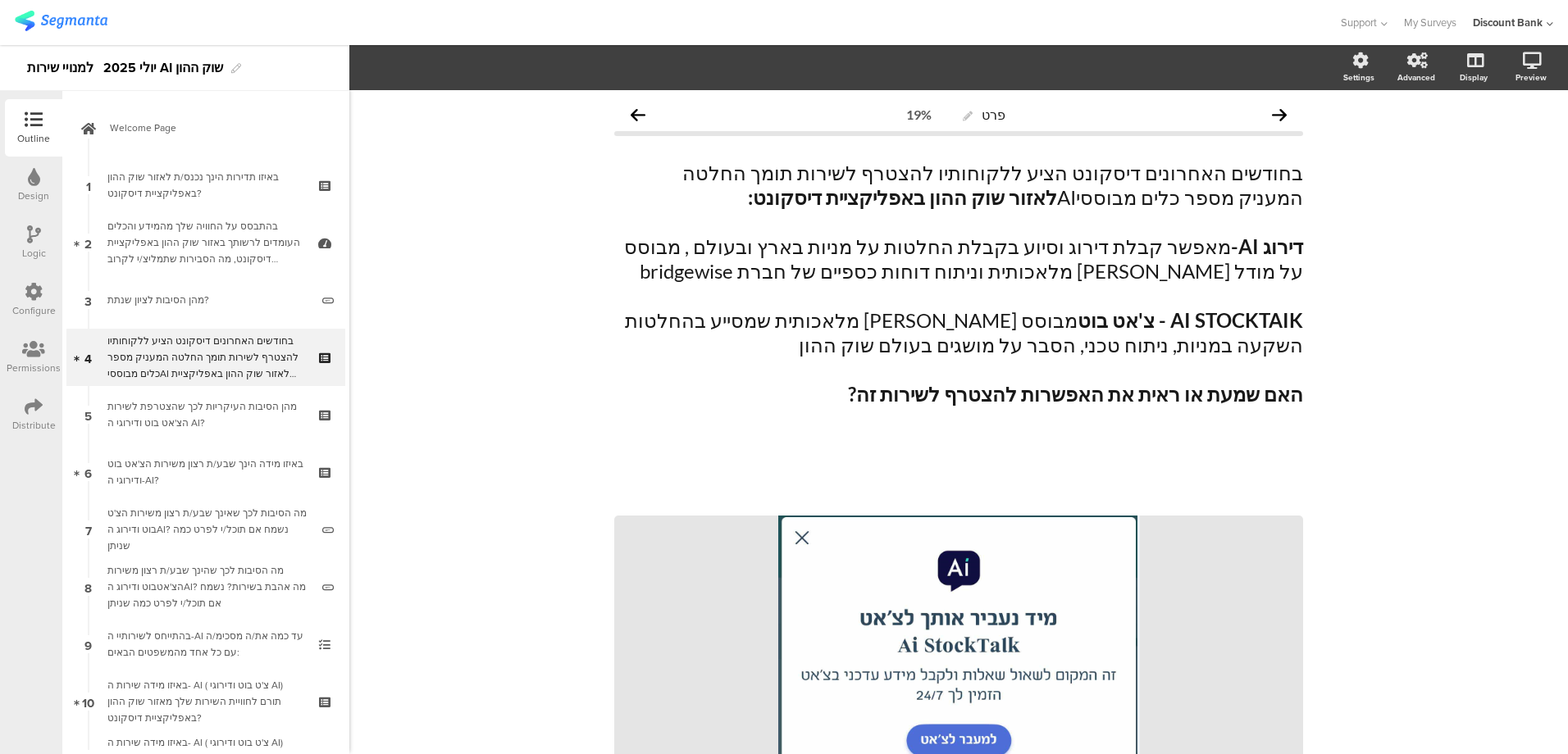
click at [221, 218] on div "בהתבסס על החוויה שלך מהמידע והכלים העומדים לרשותך באזור שוק ההון באפליקציית דיס…" at bounding box center [204, 243] width 196 height 50
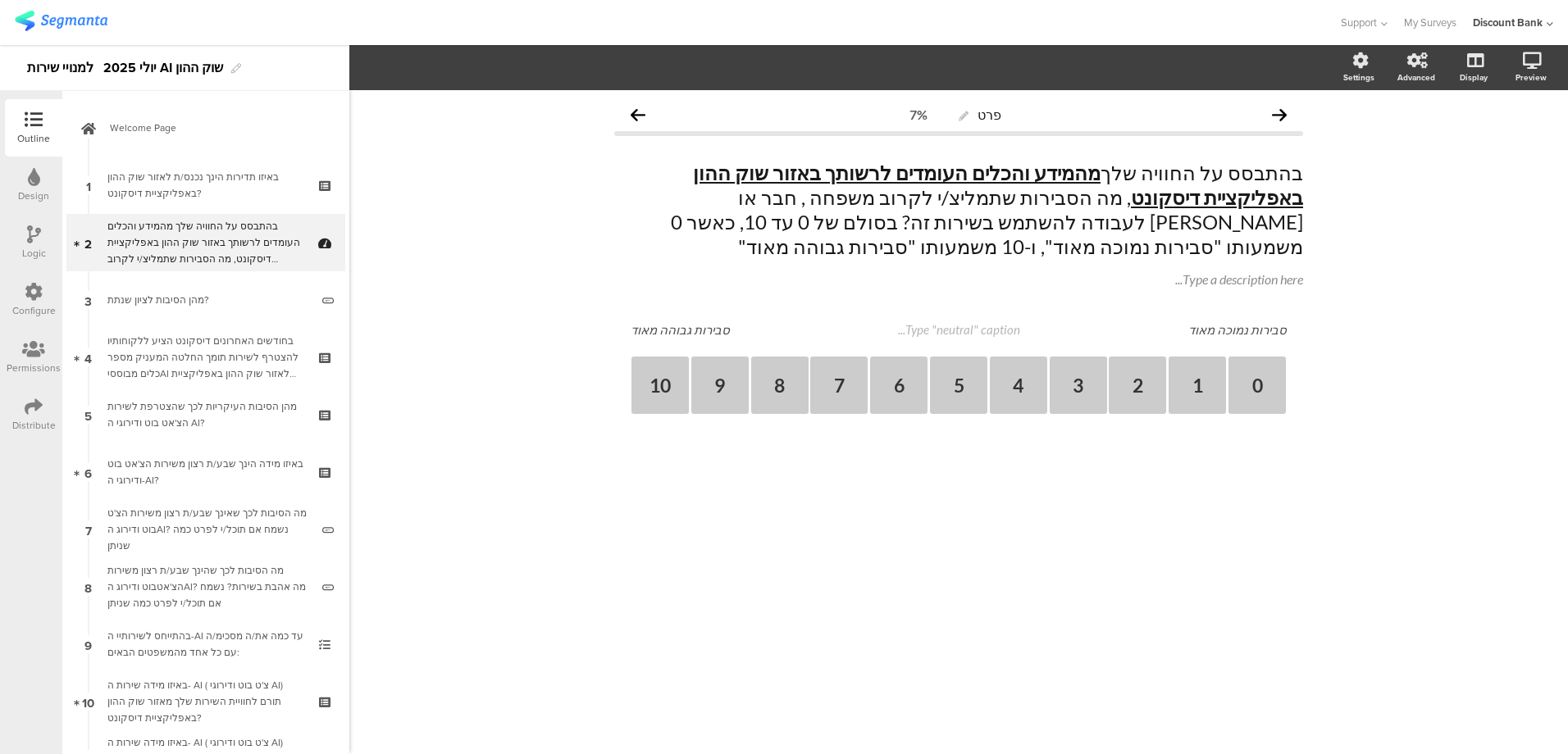
click at [198, 177] on div "באיזו תדירות הינך נכנס/ת לאזור שוק ההון באפליקציית דיסקונט?" at bounding box center [204, 185] width 196 height 33
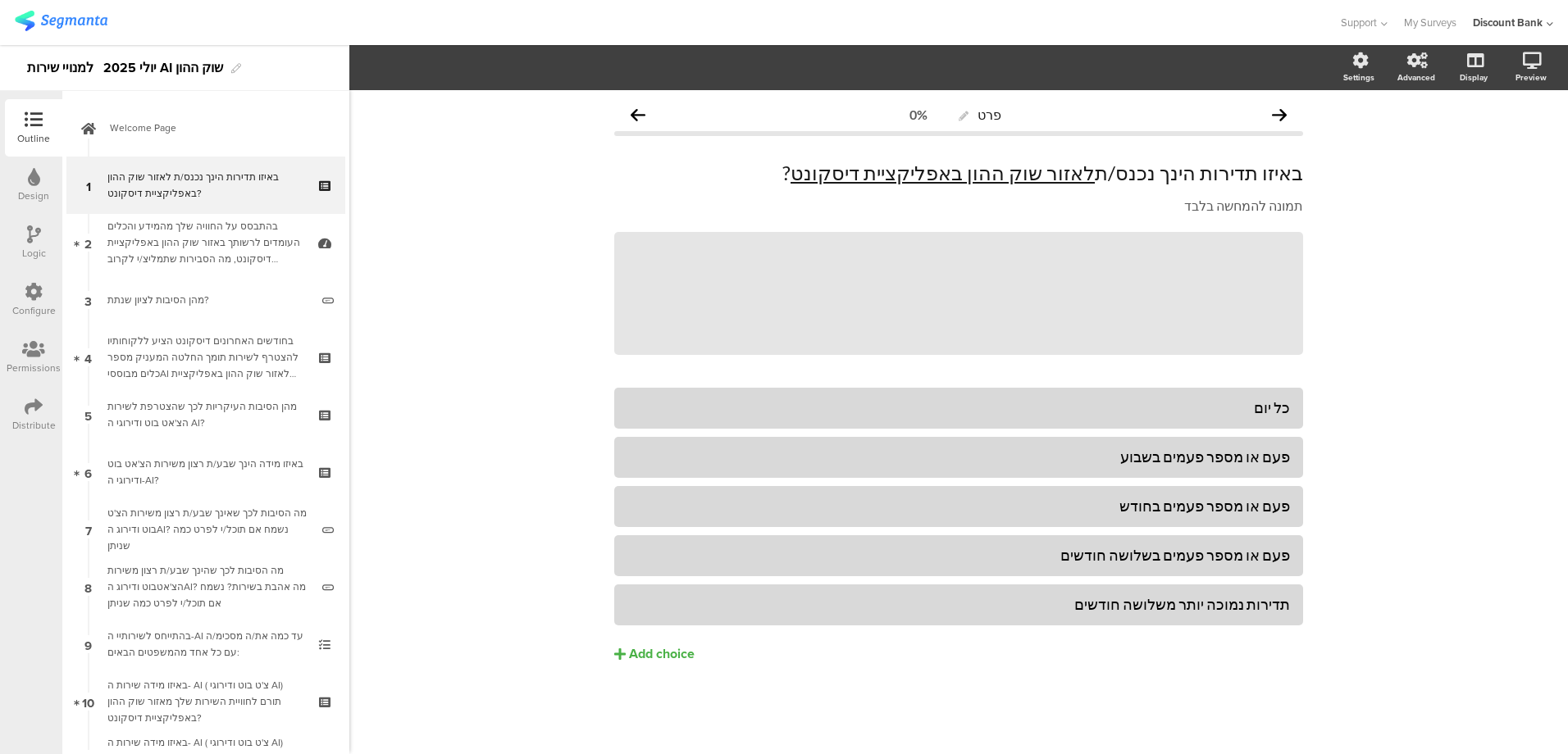
click at [190, 237] on div "בהתבסס על החוויה שלך מהמידע והכלים העומדים לרשותך באזור שוק ההון באפליקציית דיס…" at bounding box center [204, 243] width 196 height 50
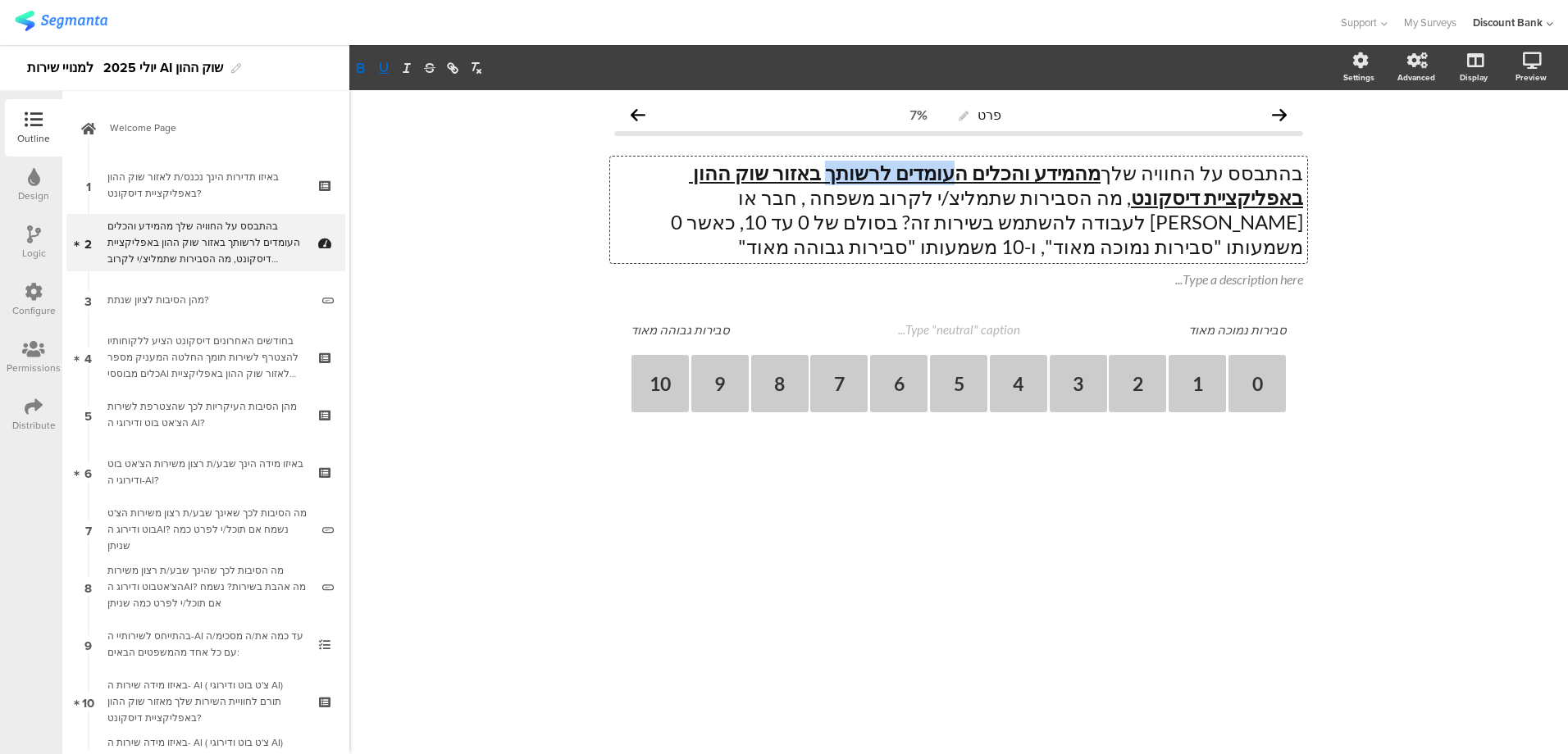
drag, startPoint x: 1023, startPoint y: 177, endPoint x: 912, endPoint y: 177, distance: 111.0
click at [913, 177] on div "בהתבסס על החוויה שלך מהמידע והכלים העומדים לרשותך באזור שוק ההון באפליקציית דיס…" at bounding box center [958, 210] width 697 height 107
click at [384, 71] on icon "button" at bounding box center [384, 67] width 7 height 8
click at [528, 468] on div "פרט 7% בהתבסס על החוויה שלך מהמידע והכלים העומדים לרשותך באזור שוק ההון באפליקצ…" at bounding box center [958, 422] width 1218 height 664
click at [913, 175] on div "בהתבסס על החוויה שלך מהמידע והכלים ה עומדים לרשותך באזור שוק ההון באפליקציית די…" at bounding box center [958, 210] width 697 height 107
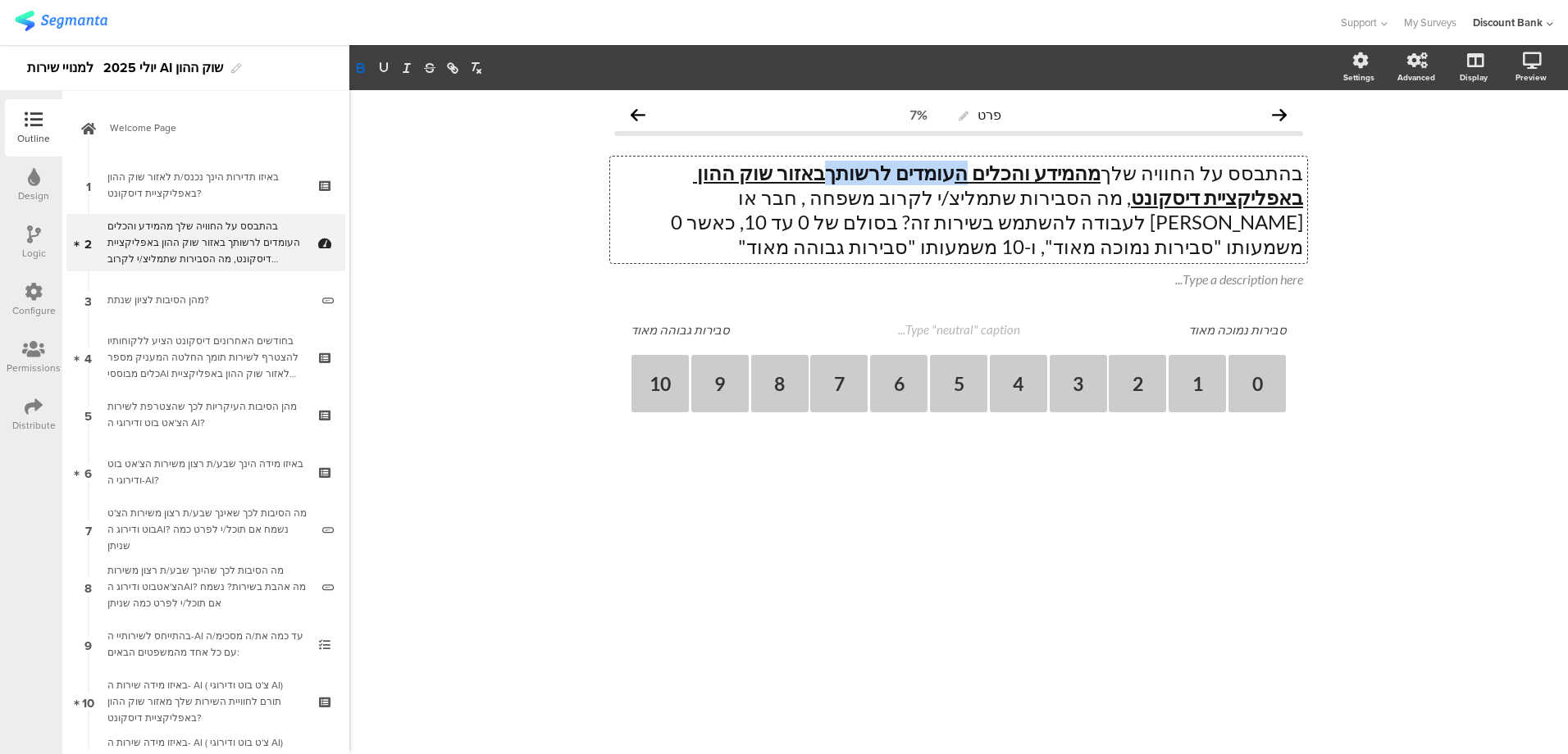
click at [363, 67] on icon "button" at bounding box center [360, 66] width 6 height 4
click at [383, 68] on icon "button" at bounding box center [384, 68] width 15 height 15
click at [384, 68] on icon "button" at bounding box center [384, 68] width 15 height 15
click at [717, 456] on div "פרט 7% בהתבסס על החוויה שלך מהמידע והכלים העומדים לרשותך באזור שוק ההון באפליקצ…" at bounding box center [958, 422] width 1218 height 664
click at [806, 200] on div "בהתבסס על החוויה שלך מהמידע והכלים העומדים לרשותך באזור שוק ההון באפליקציית דיס…" at bounding box center [958, 210] width 697 height 107
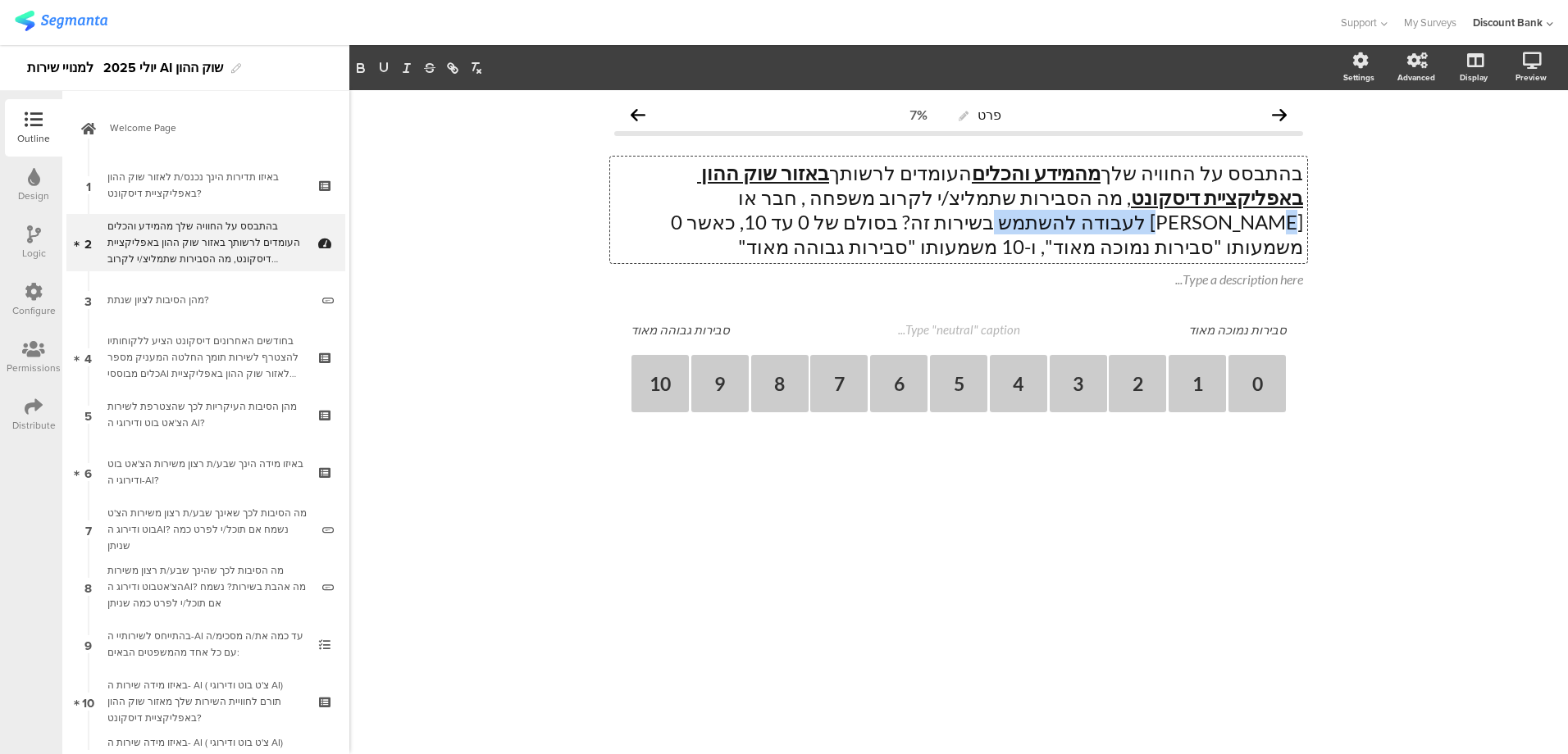
drag, startPoint x: 927, startPoint y: 200, endPoint x: 788, endPoint y: 201, distance: 139.0
click at [790, 201] on p "בהתבסס על החוויה שלך מהמידע והכלים העומדים לרשותך באזור שוק ההון באפליקציית דיס…" at bounding box center [959, 210] width 689 height 98
click at [381, 71] on icon "button" at bounding box center [384, 67] width 7 height 8
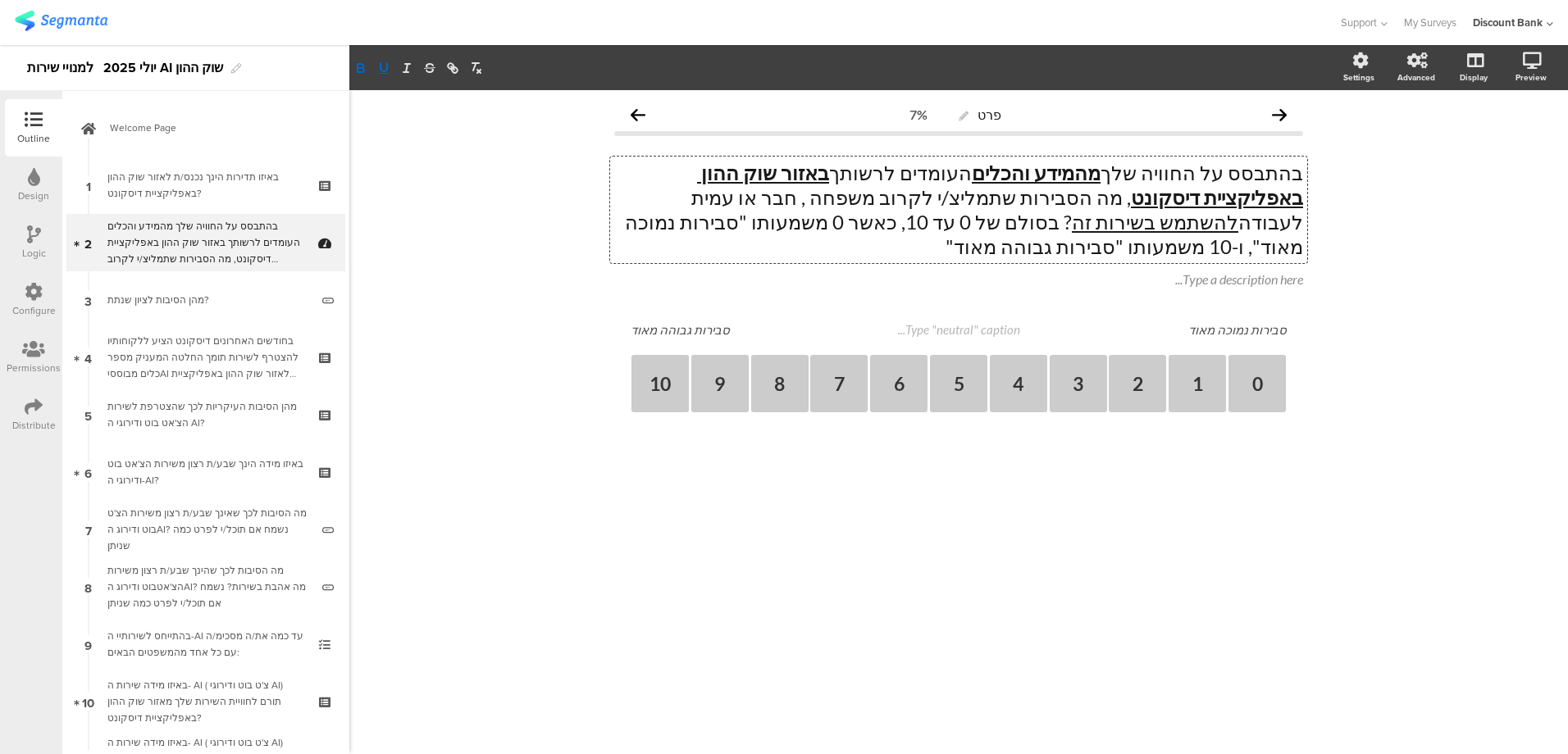
click at [359, 63] on icon "button" at bounding box center [360, 68] width 15 height 15
click at [516, 420] on div "פרט 7% בהתבסס על החוויה שלך מהמידע והכלים העומדים לרשותך באזור שוק ההון באפליקצ…" at bounding box center [958, 422] width 1218 height 664
click at [211, 337] on div "בחודשים האחרונים דיסקונט הציע ללקוחותיו להצטרף לשירות תומך החלטה המעניק מספר כל…" at bounding box center [204, 357] width 196 height 50
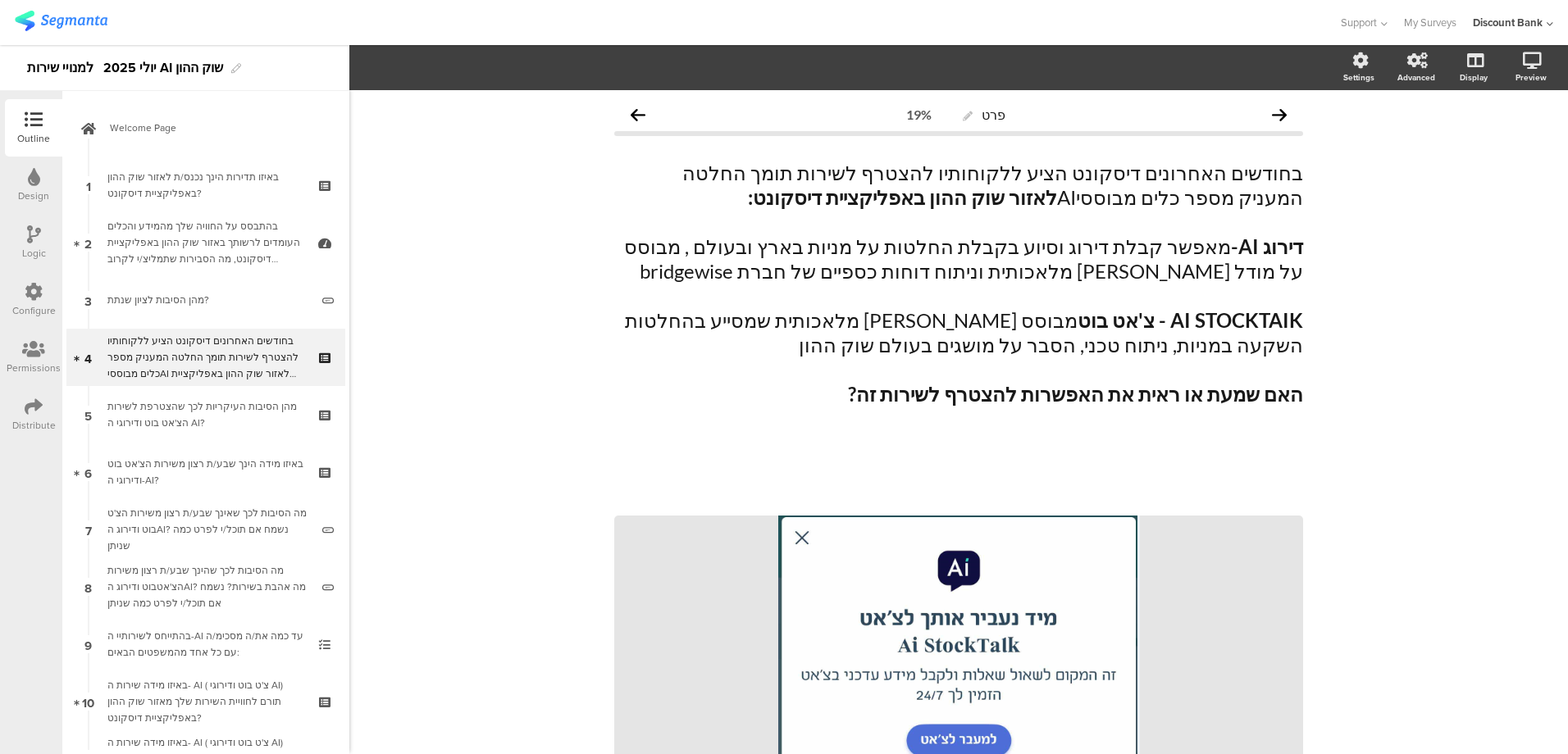
click at [234, 353] on div "בחודשים האחרונים דיסקונט הציע ללקוחותיו להצטרף לשירות תומך החלטה המעניק מספר כל…" at bounding box center [204, 357] width 196 height 50
click at [220, 397] on link "5 מהן הסיבות העיקריות לכך שהצטרפת לשירות הצ'אט בוט ודירוגי ה AI?" at bounding box center [205, 415] width 278 height 57
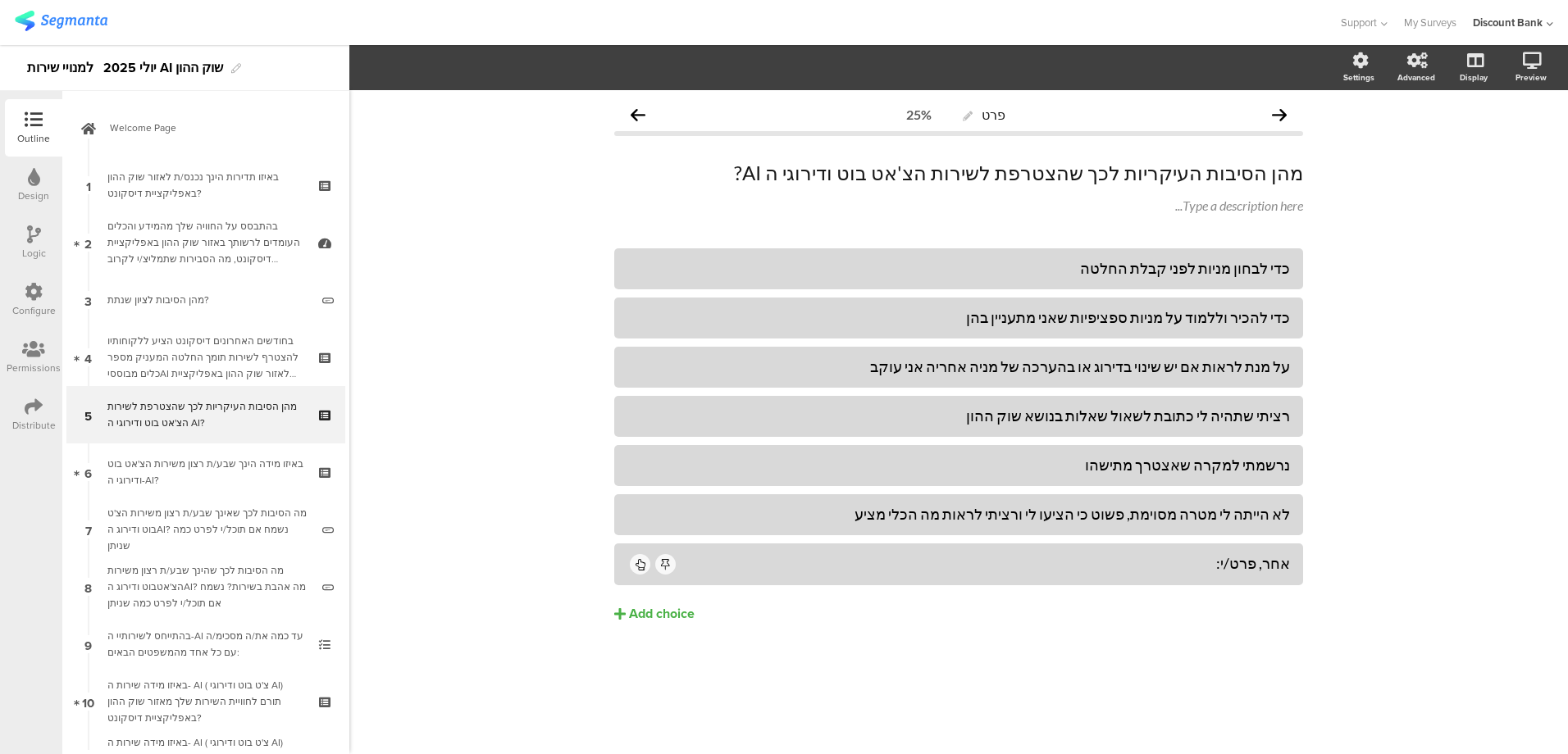
click at [104, 342] on link "4 בחודשים האחרונים דיסקונט הציע ללקוחותיו להצטרף לשירות תומך החלטה המעניק מספר …" at bounding box center [205, 357] width 278 height 57
